Goal: Information Seeking & Learning: Check status

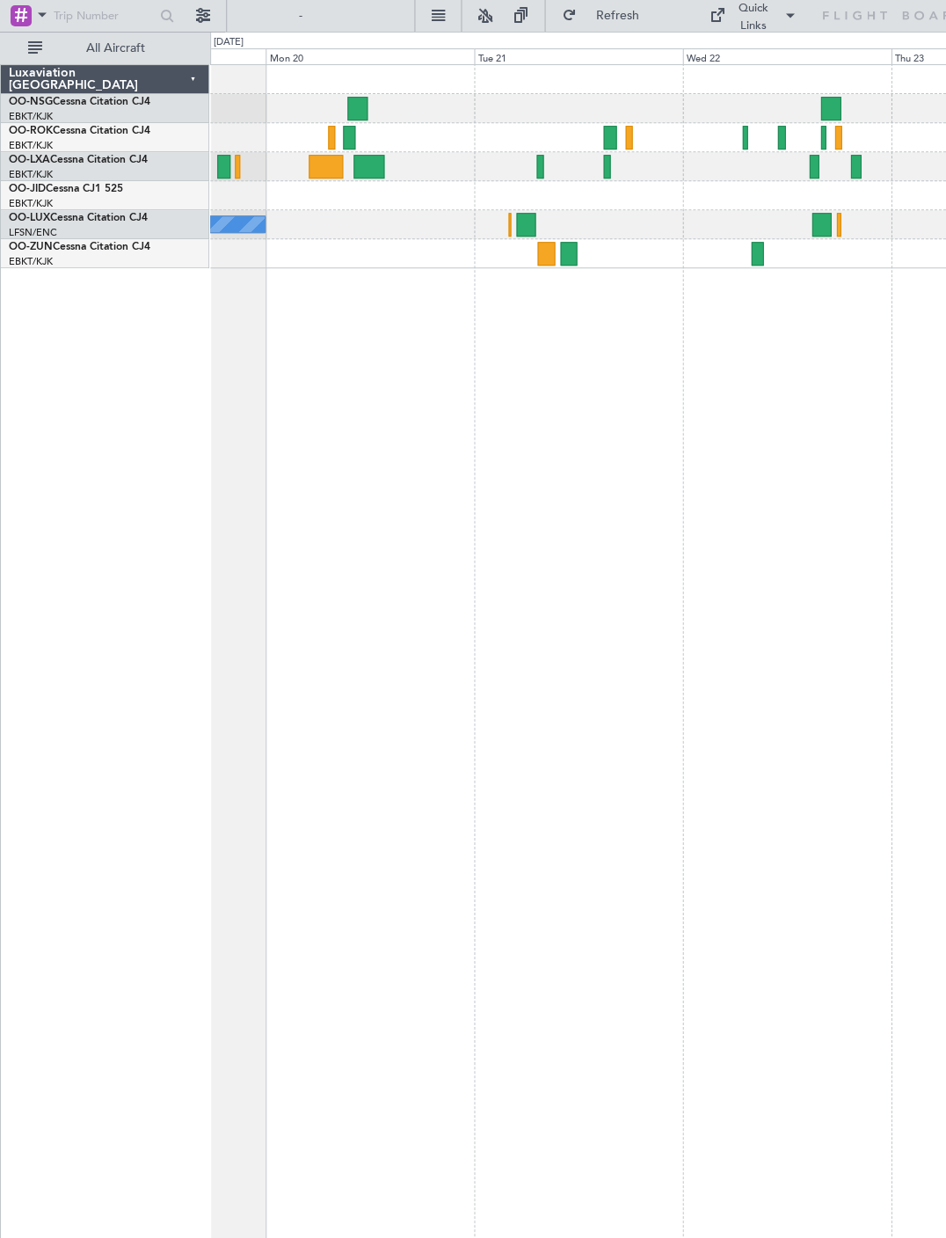
click at [544, 240] on div at bounding box center [577, 253] width 735 height 29
click at [546, 250] on div at bounding box center [545, 254] width 17 height 24
click at [366, 103] on div at bounding box center [357, 109] width 20 height 24
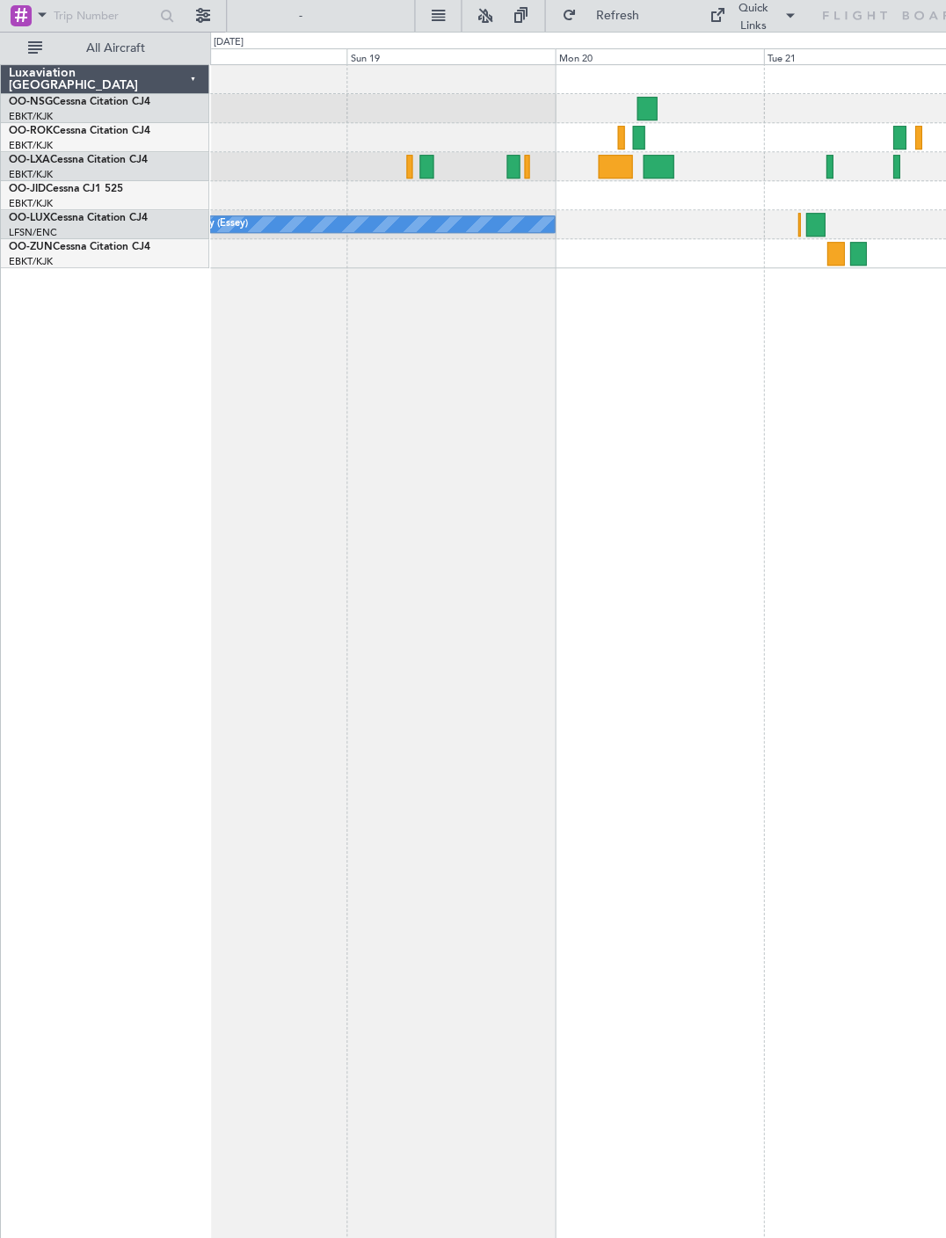
click at [614, 162] on div at bounding box center [615, 167] width 34 height 24
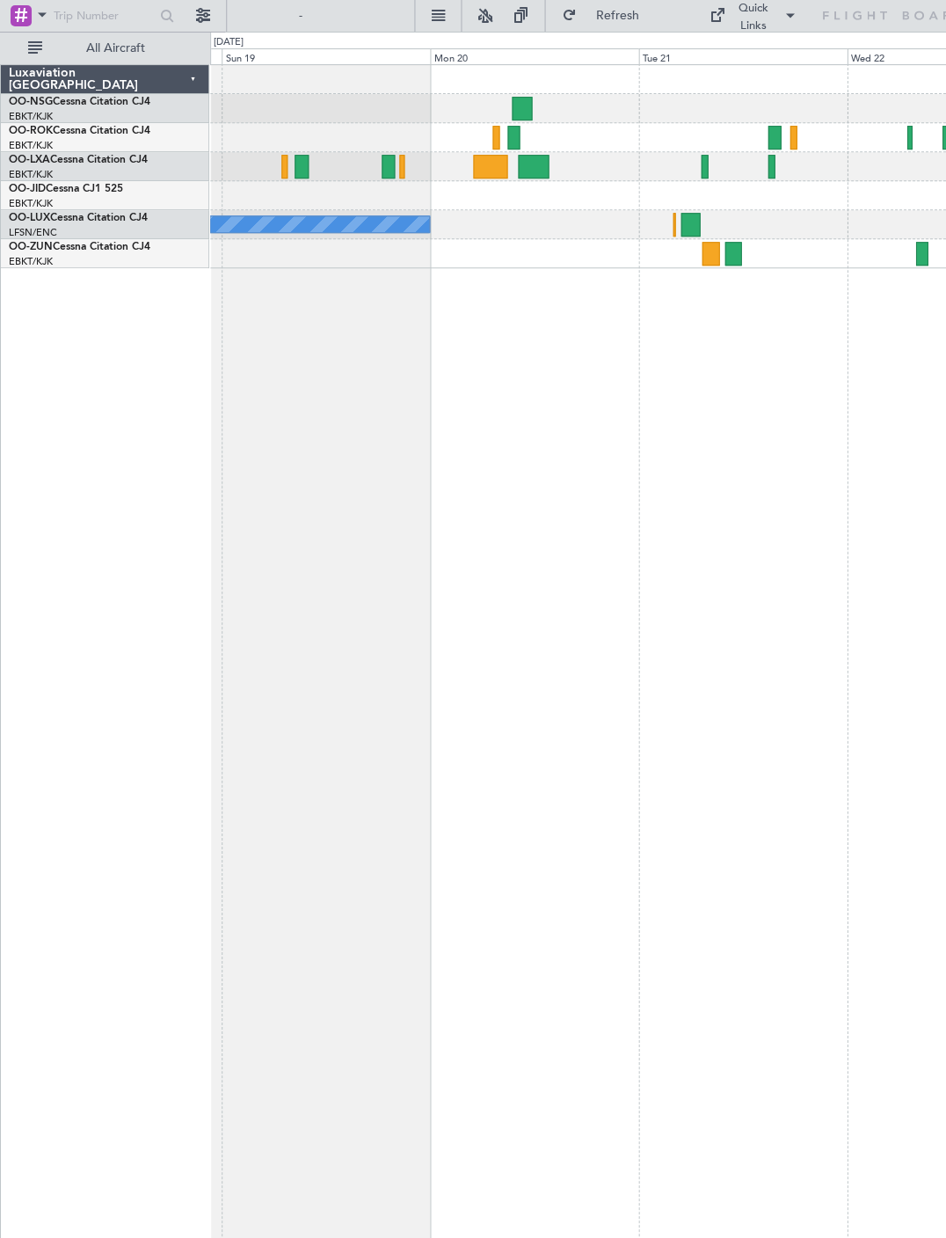
click at [309, 164] on div at bounding box center [577, 166] width 735 height 29
click at [307, 159] on div at bounding box center [301, 167] width 13 height 24
click at [401, 164] on div at bounding box center [401, 167] width 5 height 24
click at [536, 153] on div at bounding box center [577, 166] width 735 height 29
click at [536, 159] on div at bounding box center [533, 167] width 30 height 24
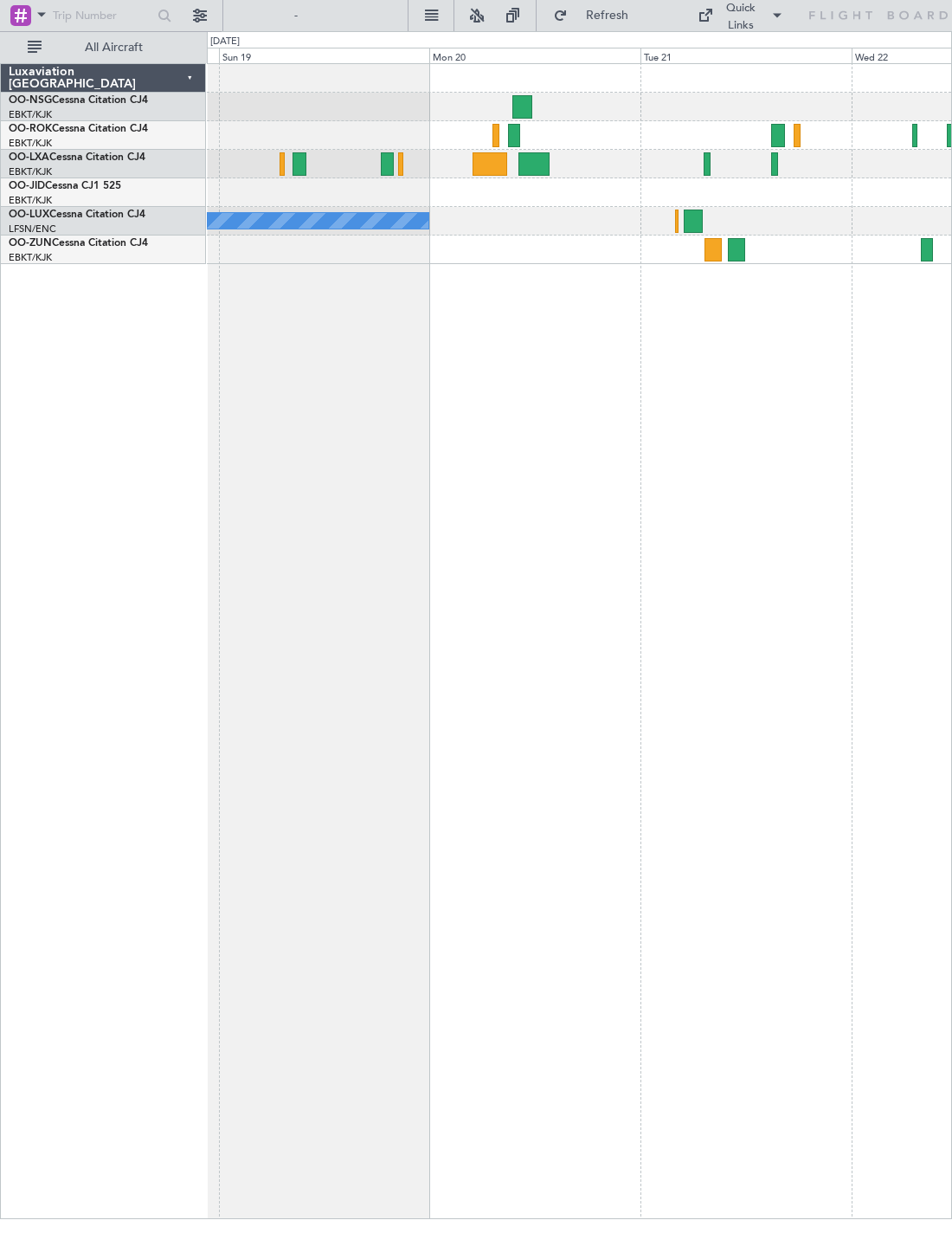
click at [492, 170] on div at bounding box center [489, 164] width 34 height 24
click at [539, 162] on div at bounding box center [534, 164] width 31 height 24
click at [493, 174] on div at bounding box center [489, 164] width 34 height 24
click at [712, 244] on div at bounding box center [714, 250] width 18 height 24
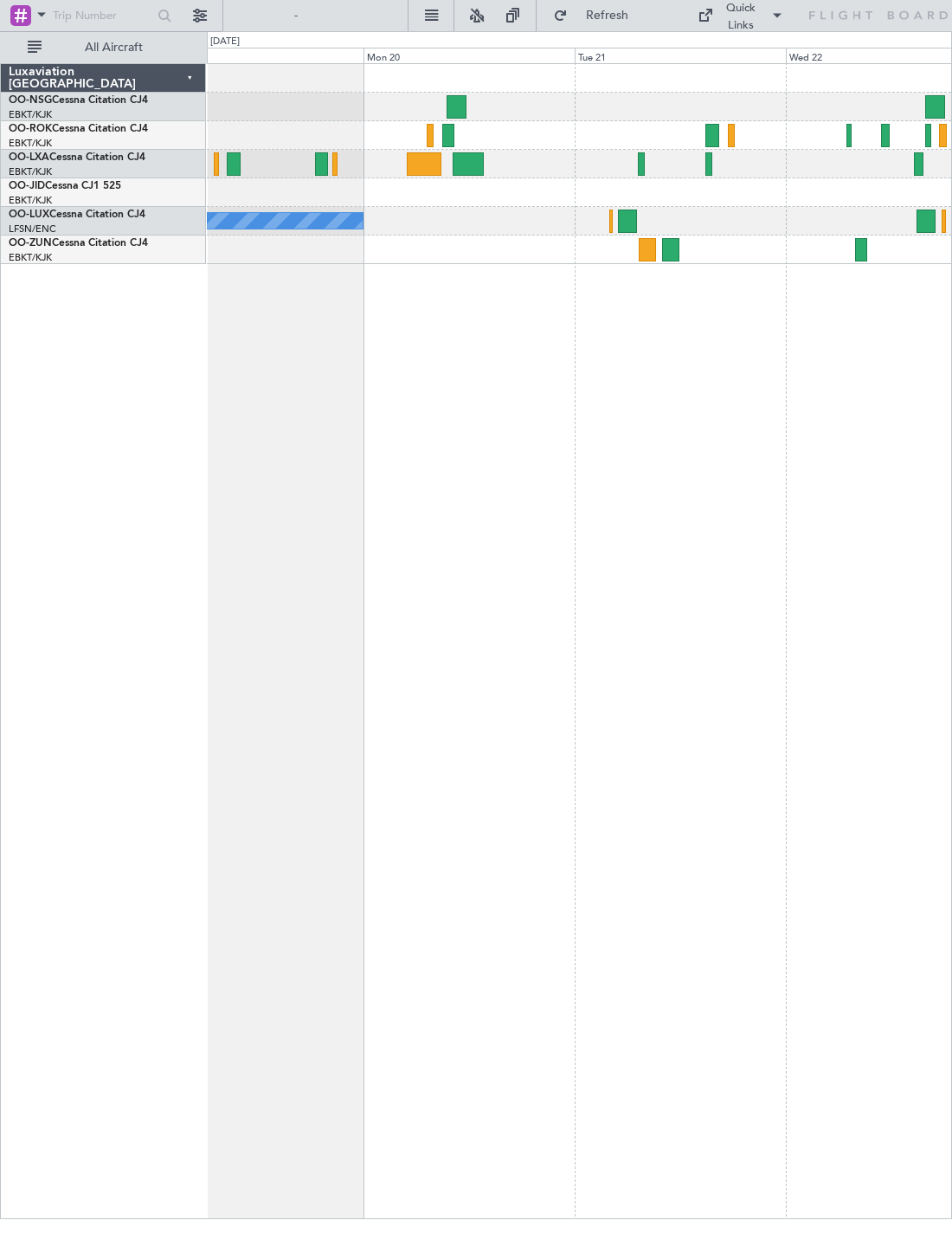
click at [645, 157] on div at bounding box center [579, 164] width 744 height 29
click at [641, 161] on div at bounding box center [641, 164] width 7 height 24
click at [453, 125] on div at bounding box center [448, 136] width 12 height 24
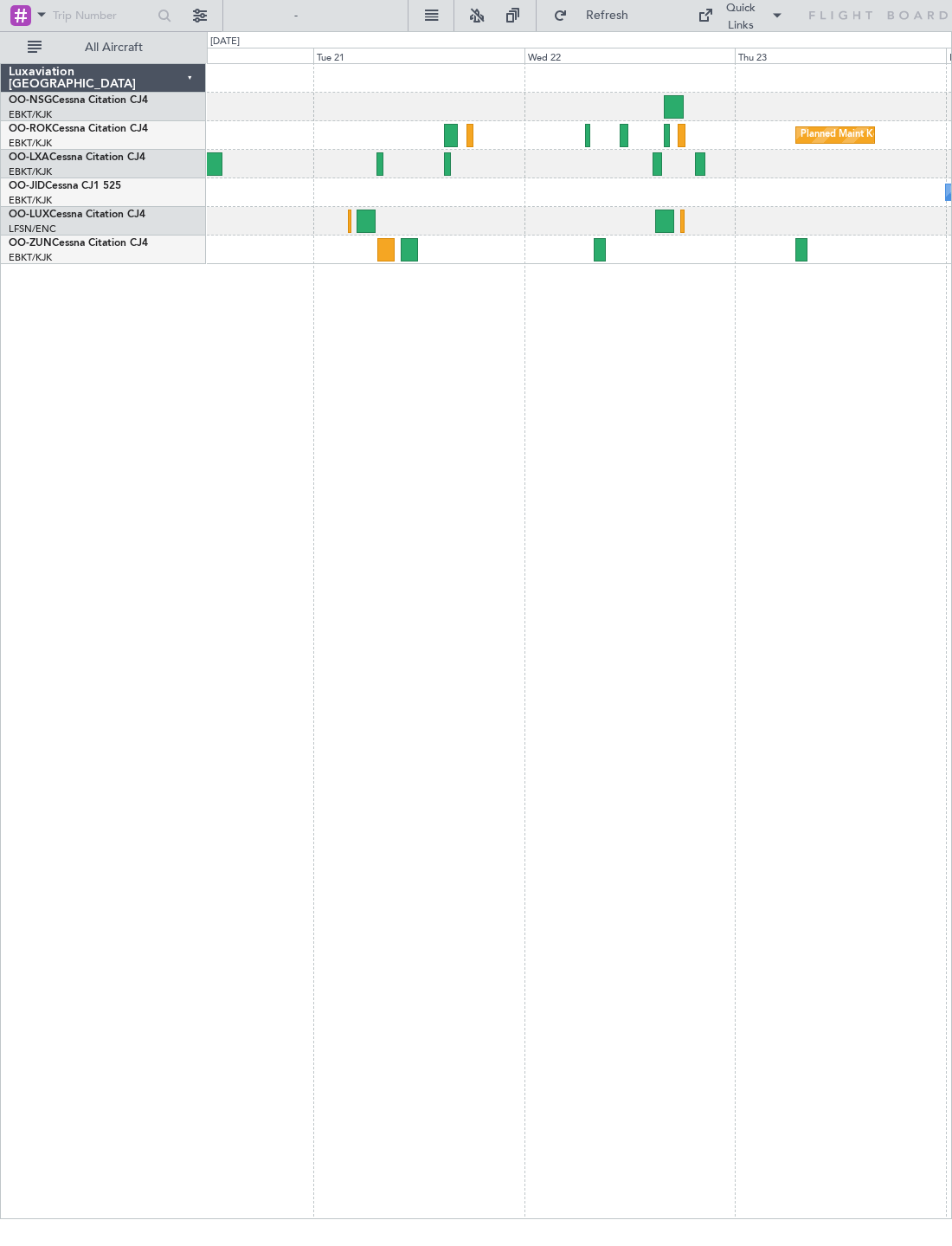
click at [604, 252] on div at bounding box center [600, 250] width 12 height 24
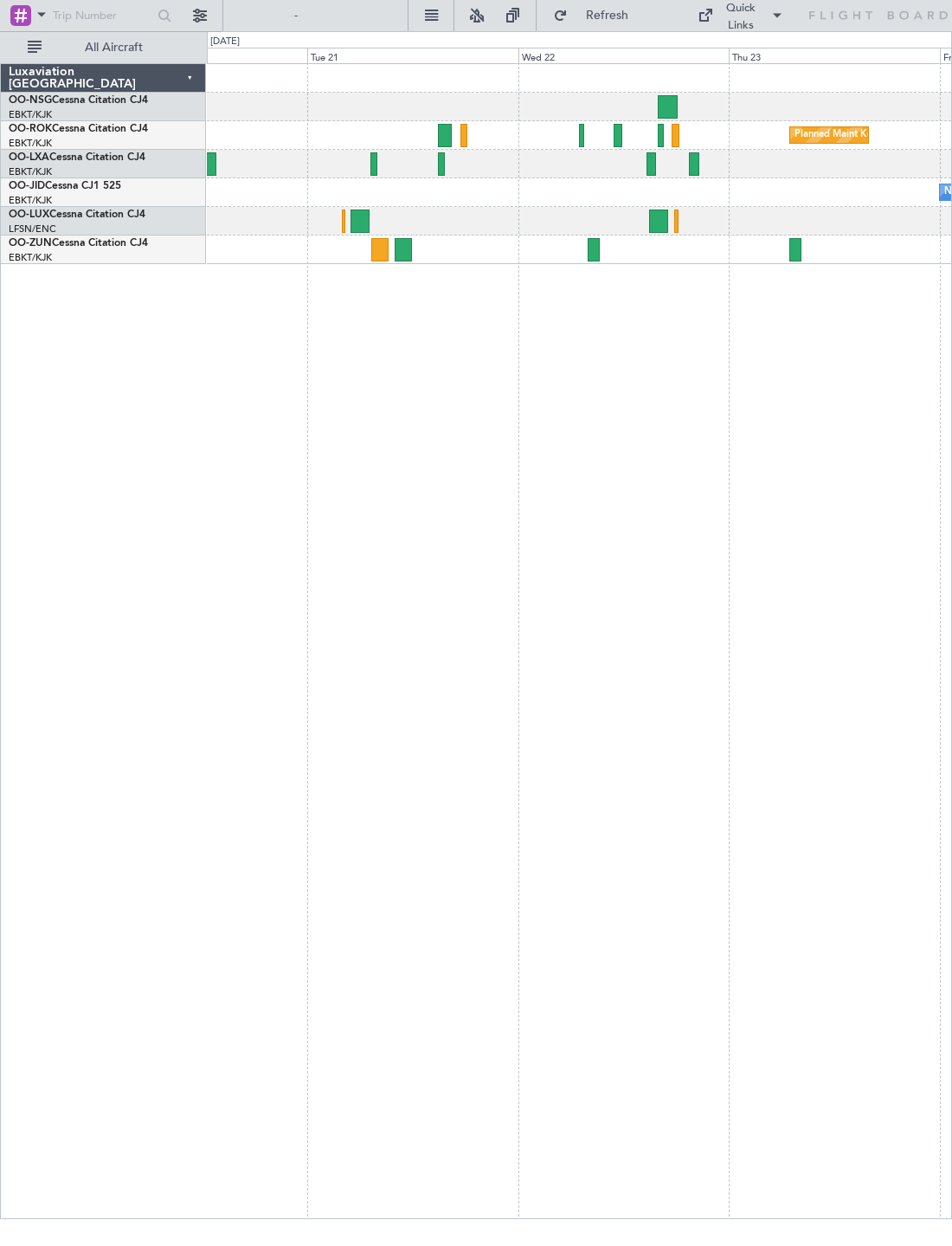
click at [800, 257] on div at bounding box center [795, 250] width 12 height 24
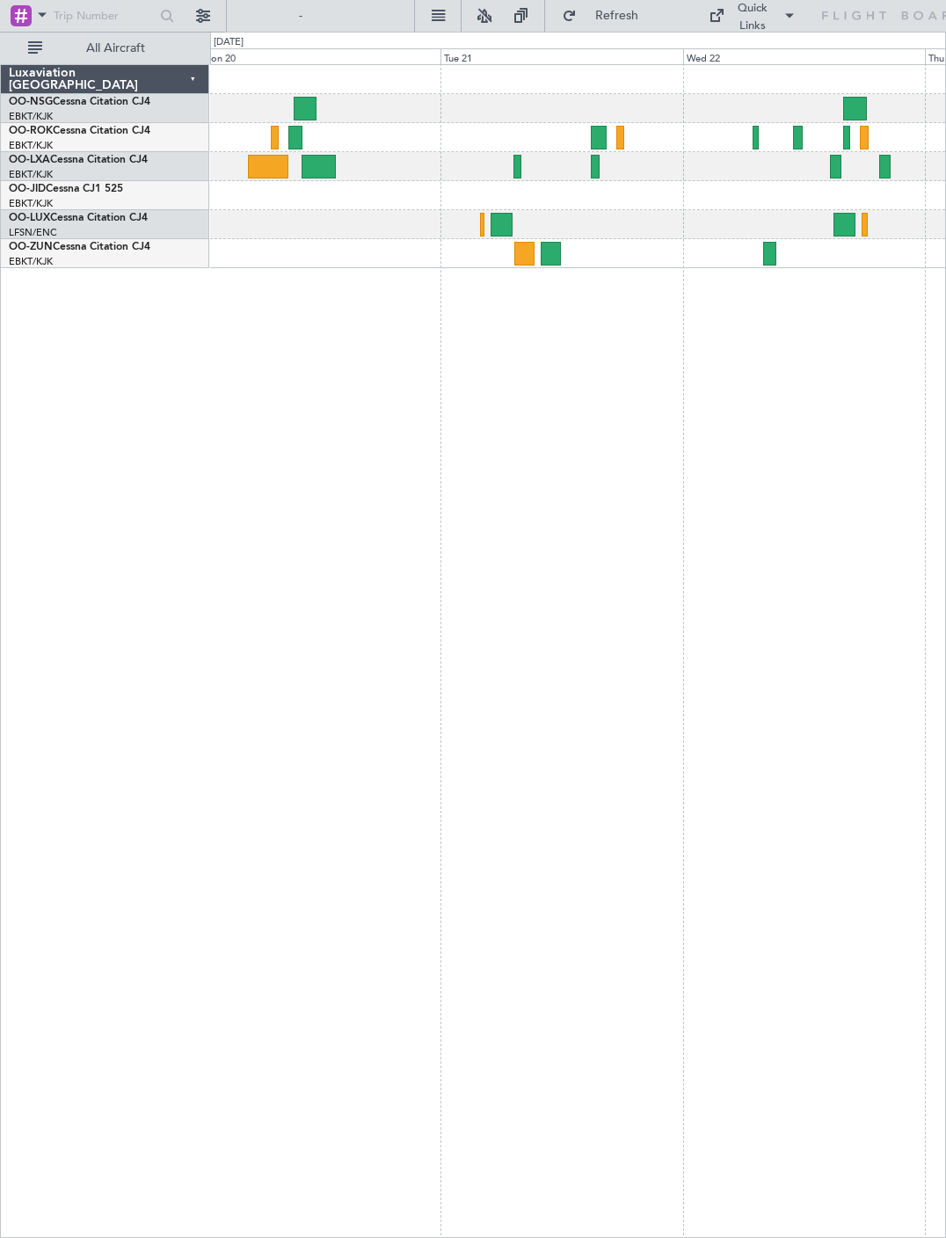
click at [299, 135] on div at bounding box center [295, 138] width 14 height 24
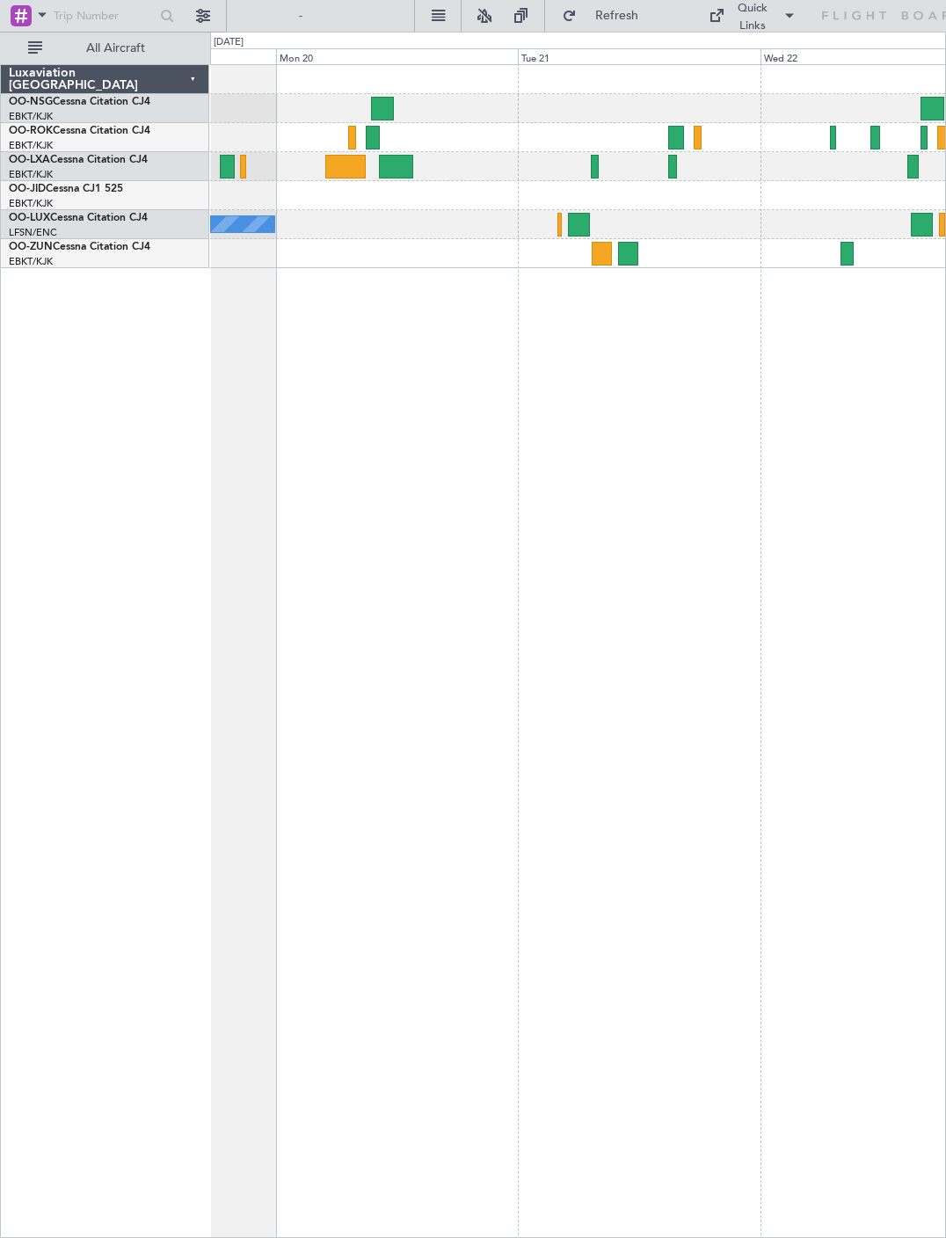
click at [594, 255] on div at bounding box center [601, 254] width 19 height 24
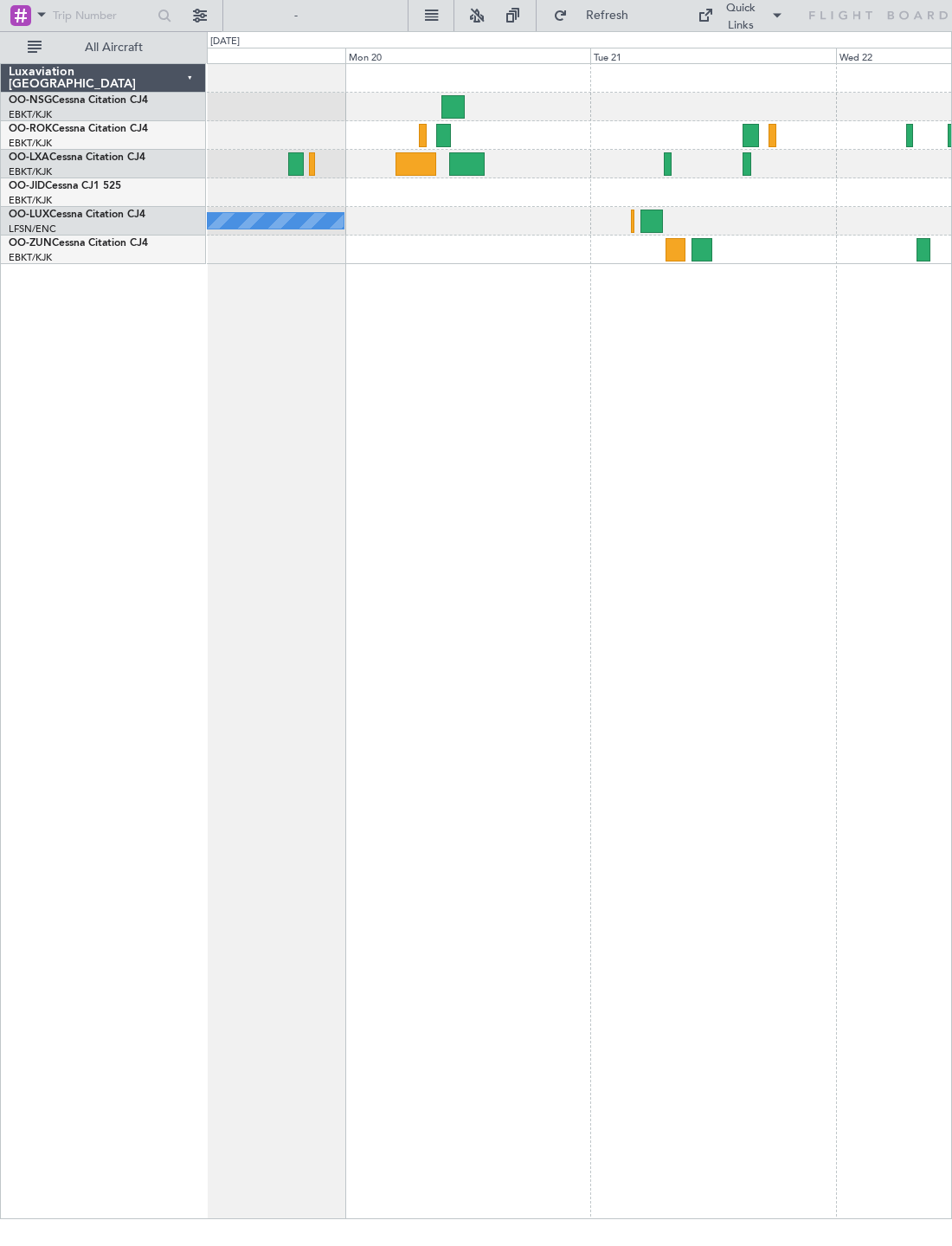
click at [411, 163] on div at bounding box center [415, 164] width 40 height 24
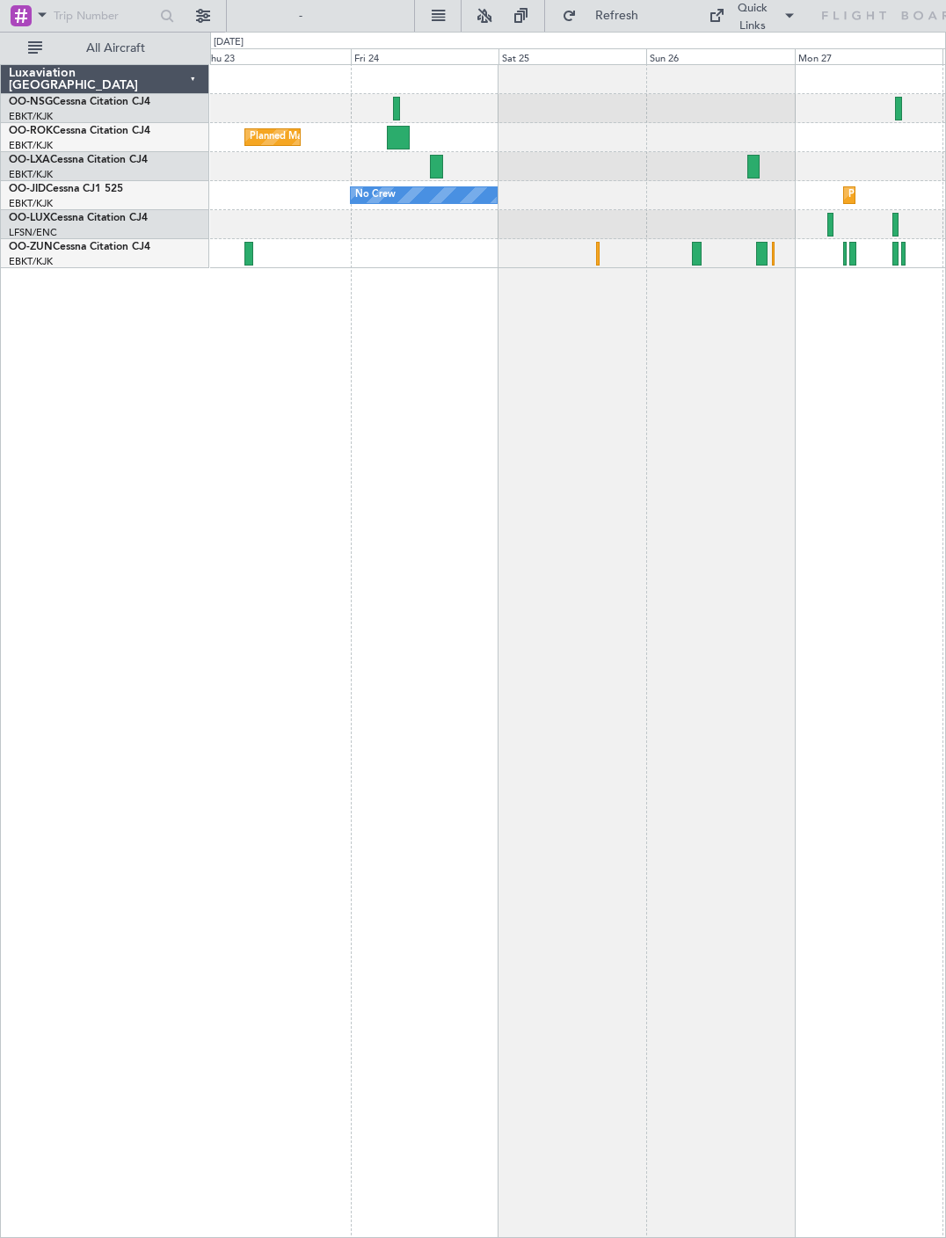
click at [398, 130] on div at bounding box center [399, 138] width 24 height 24
